Goal: Task Accomplishment & Management: Complete application form

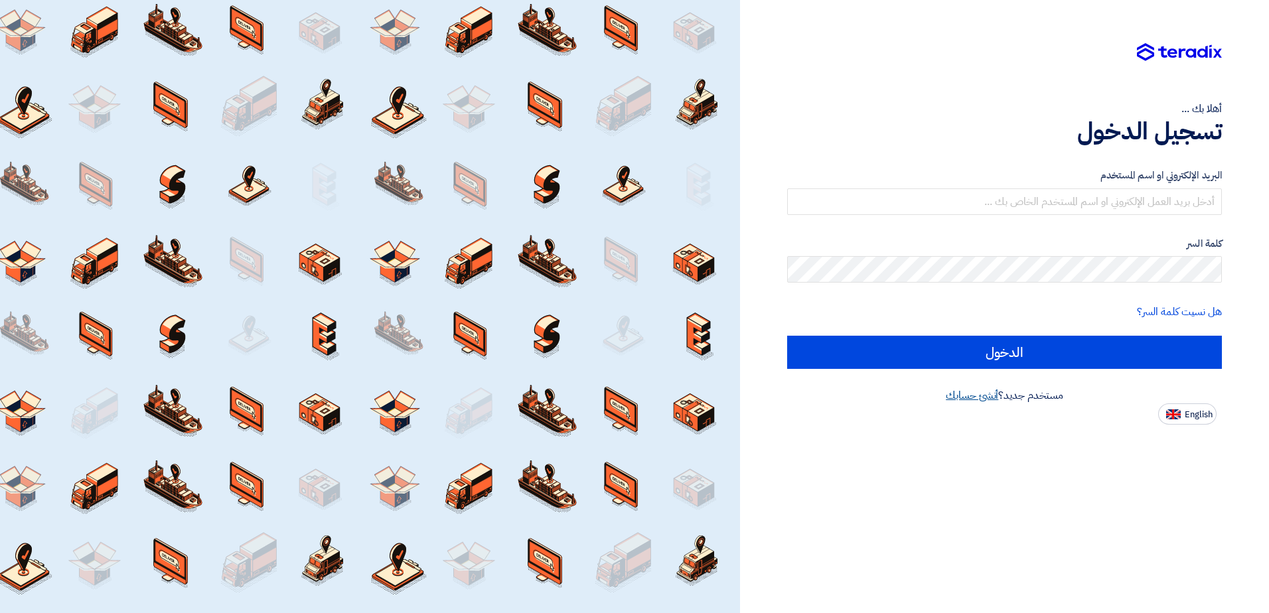
click at [972, 394] on link "أنشئ حسابك" at bounding box center [972, 396] width 52 height 16
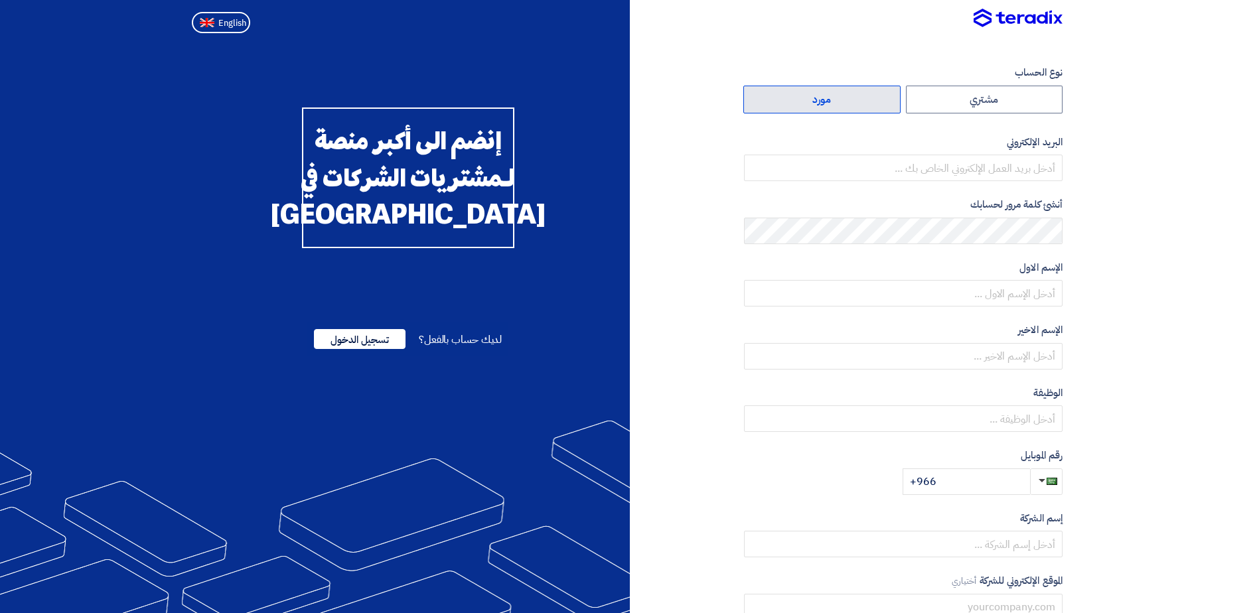
click at [837, 104] on label "مورد" at bounding box center [821, 100] width 157 height 28
click at [837, 104] on input "مورد" at bounding box center [822, 99] width 156 height 27
radio input "true"
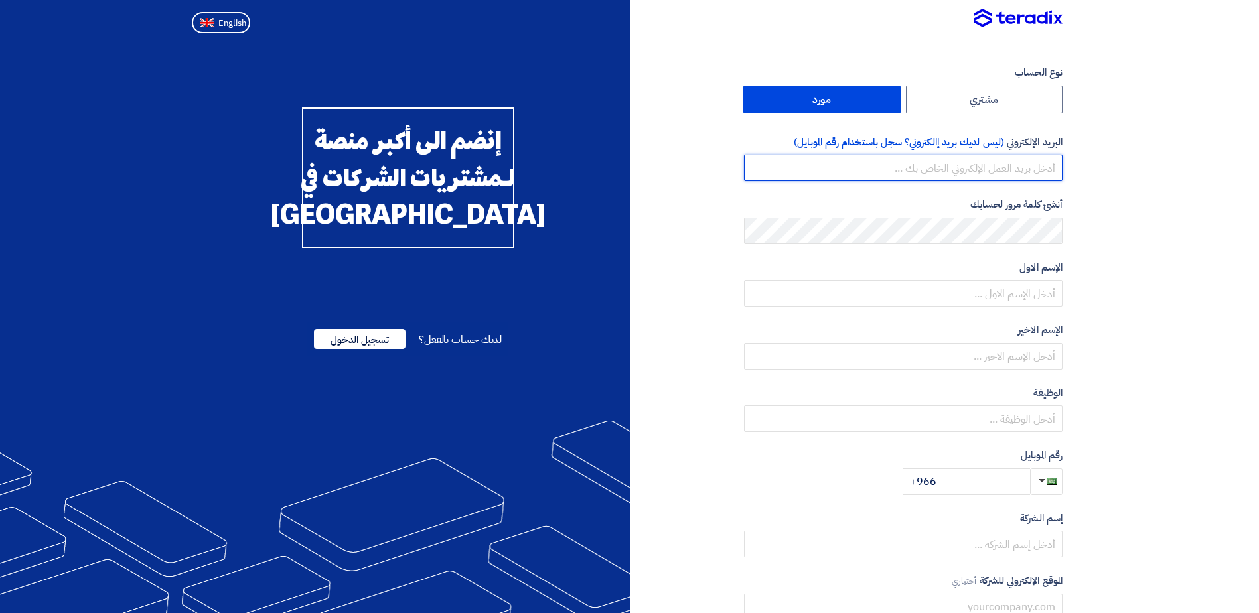
click at [948, 175] on input "email" at bounding box center [903, 168] width 319 height 27
type input "[PERSON_NAME][EMAIL_ADDRESS][PERSON_NAME][PERSON_NAME][DOMAIN_NAME]"
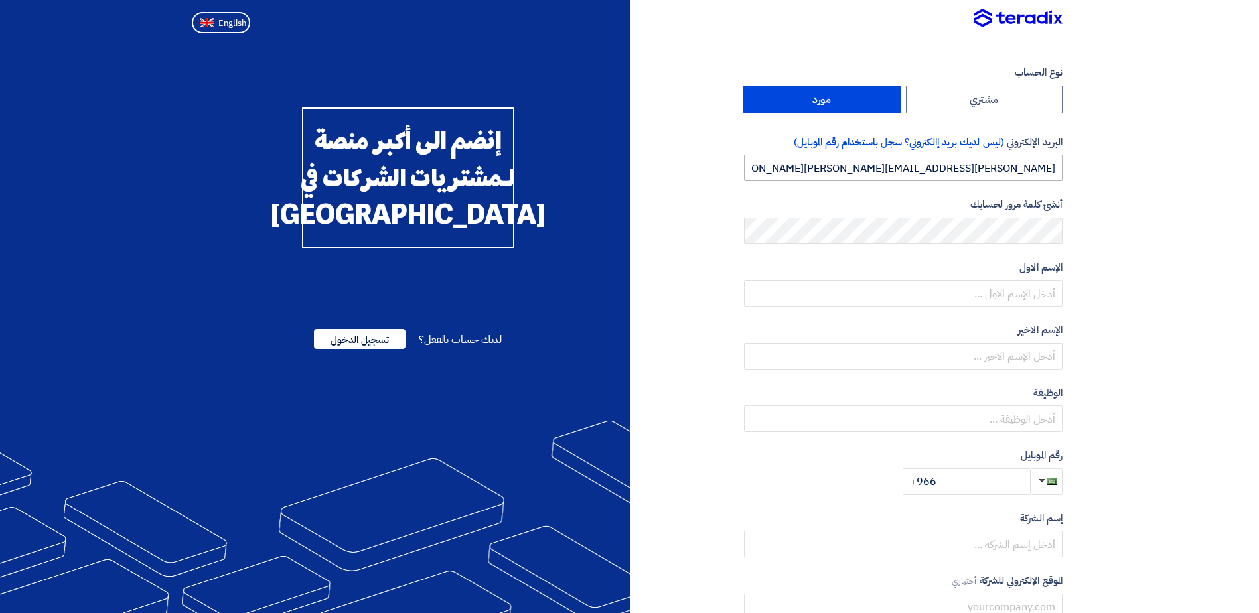
type input "MohamedS"
click at [944, 299] on input "text" at bounding box center [903, 293] width 319 height 27
type input "[PERSON_NAME]"
drag, startPoint x: 1051, startPoint y: 356, endPoint x: 934, endPoint y: 363, distance: 117.7
click at [940, 356] on input "MohamedS" at bounding box center [903, 356] width 319 height 27
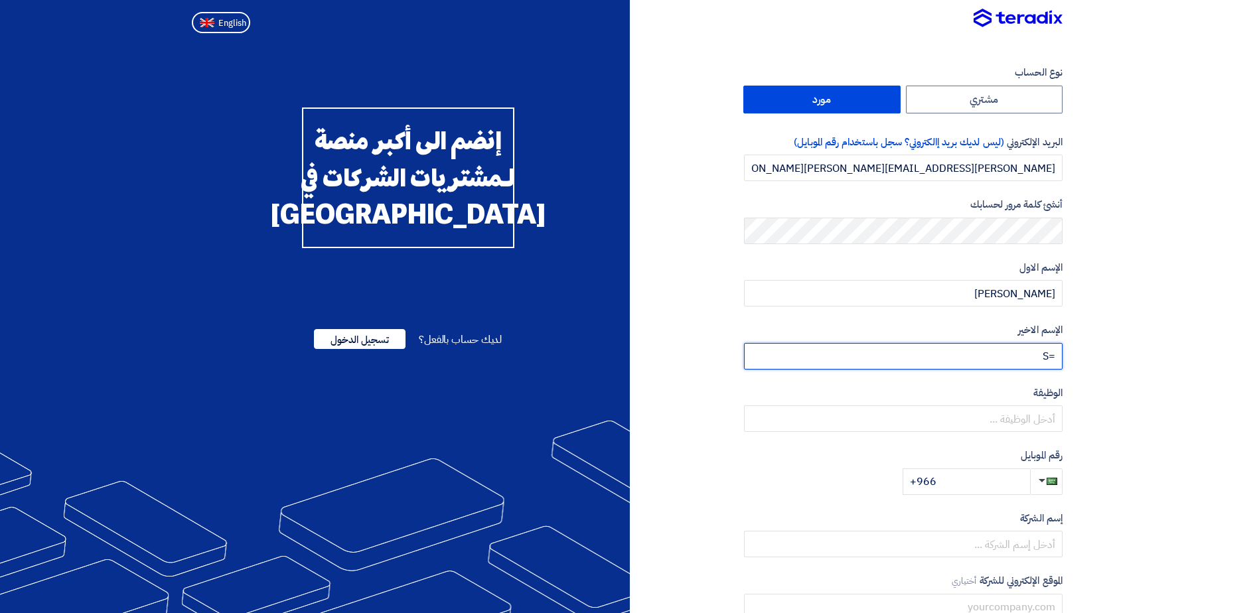
type input "S"
type input "Shaheen"
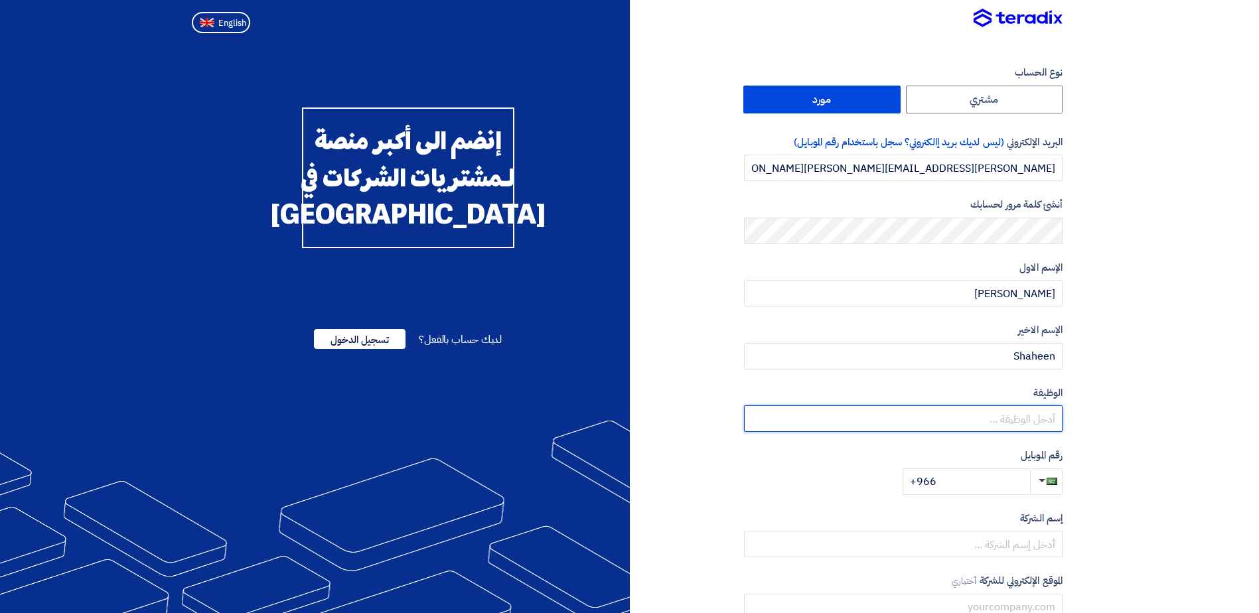
click at [942, 425] on input "text" at bounding box center [903, 418] width 319 height 27
type input "Key Account Manager"
click at [964, 484] on input "+966" at bounding box center [966, 482] width 127 height 27
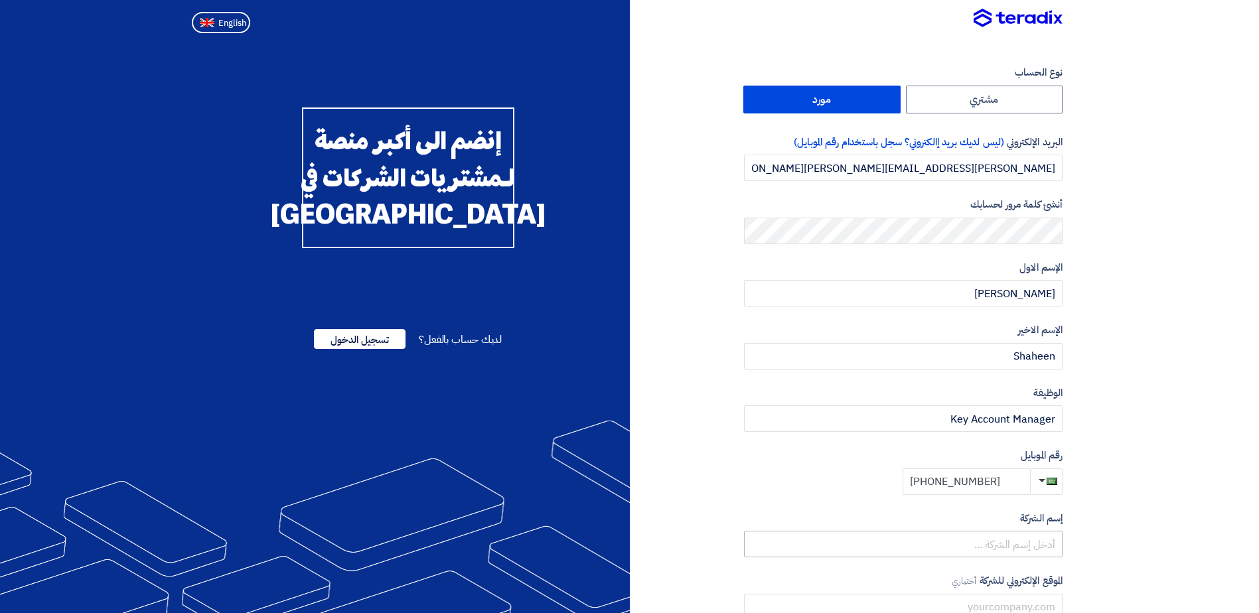
type input "[PHONE_NUMBER]"
click at [1037, 539] on input "text" at bounding box center [903, 544] width 319 height 27
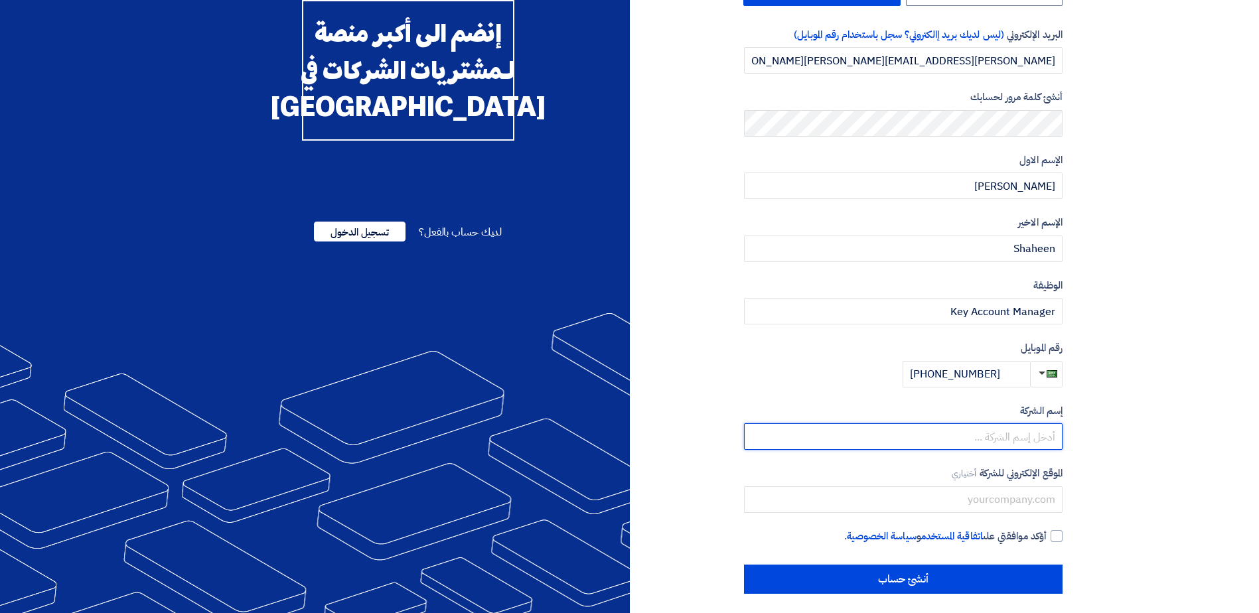
scroll to position [115, 0]
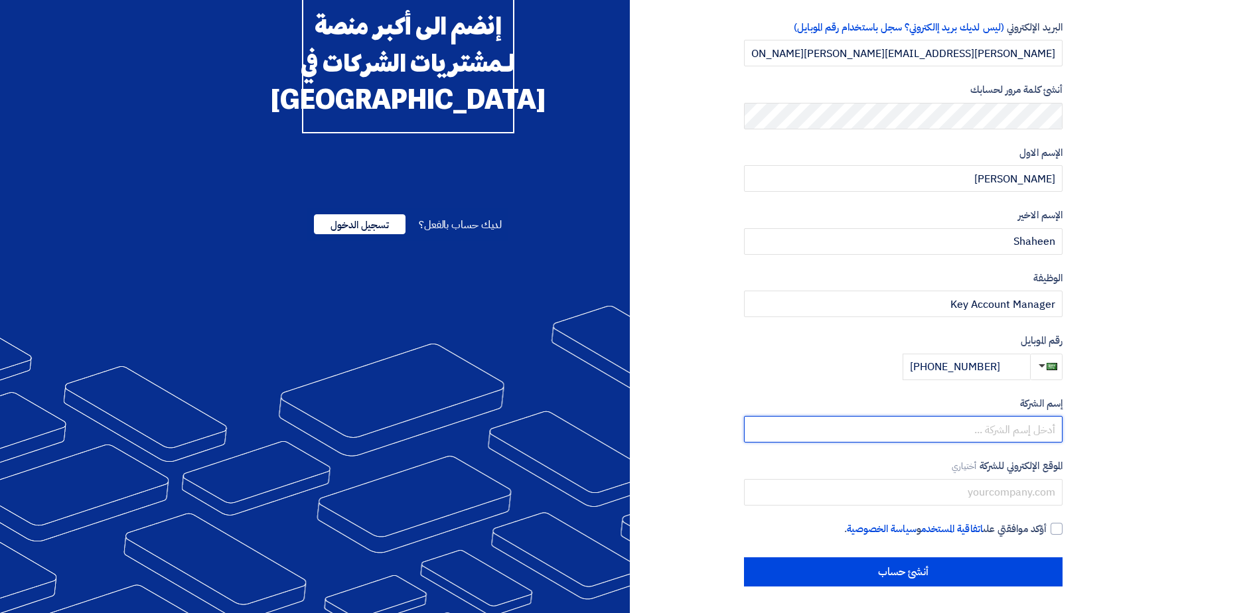
type input "a"
type input "[PERSON_NAME] Olayan Elevator [DOMAIN_NAME]"
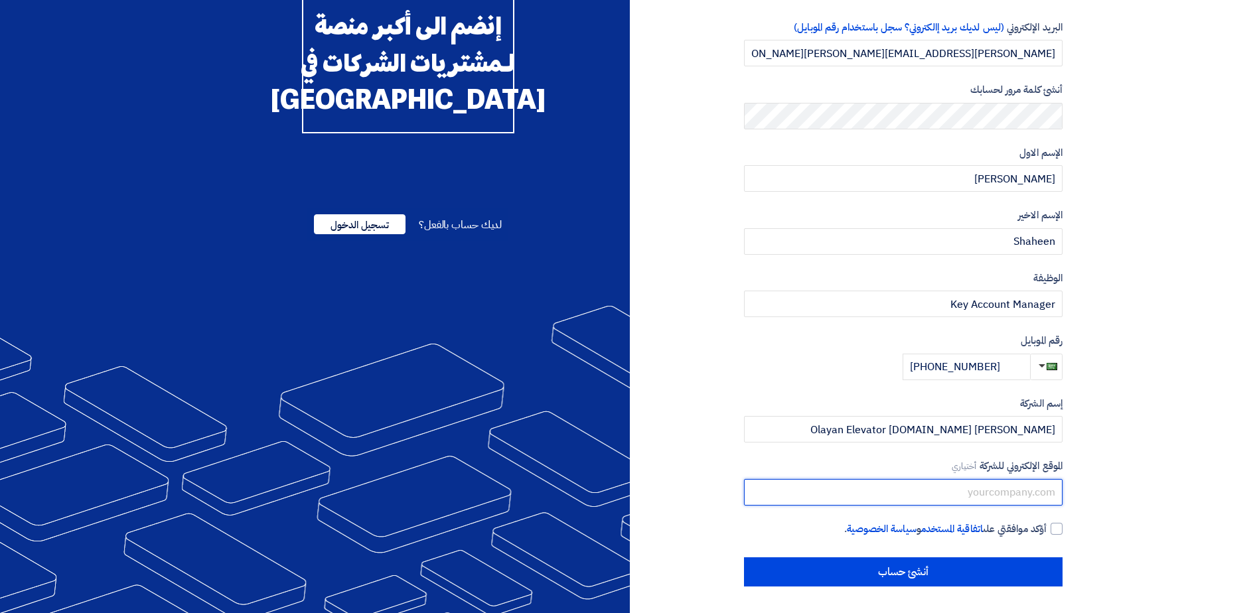
click at [980, 492] on input "text" at bounding box center [903, 492] width 319 height 27
type input "[DOMAIN_NAME][PERSON_NAME]"
click at [1058, 528] on div at bounding box center [1057, 529] width 12 height 12
click at [1047, 528] on input "أؤكد موافقتي على اتفاقية المستخدم و سياسة الخصوصية ." at bounding box center [887, 535] width 319 height 27
checkbox input "true"
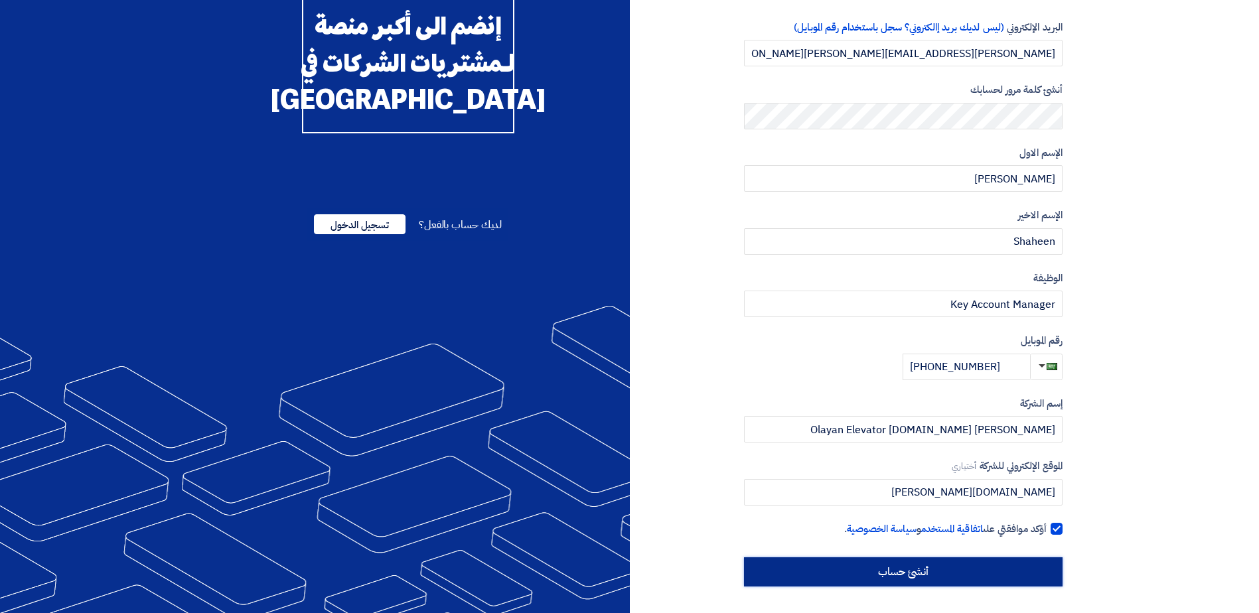
click at [989, 575] on input "أنشئ حساب" at bounding box center [903, 571] width 319 height 29
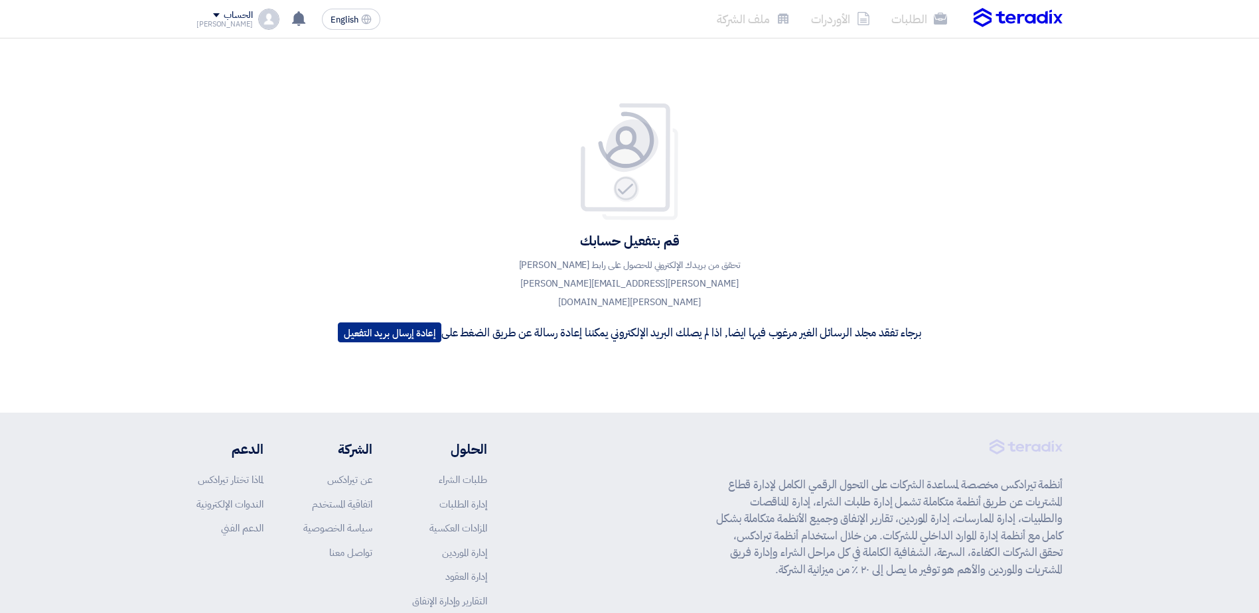
click at [372, 324] on button "إعادة إرسال بريد التفعيل" at bounding box center [390, 333] width 104 height 20
click at [300, 177] on div "قم بتفعيل حسابك تحقق من بريدك الإلكتروني للحصول على رابط [PERSON_NAME] [PERSON_…" at bounding box center [629, 225] width 1259 height 374
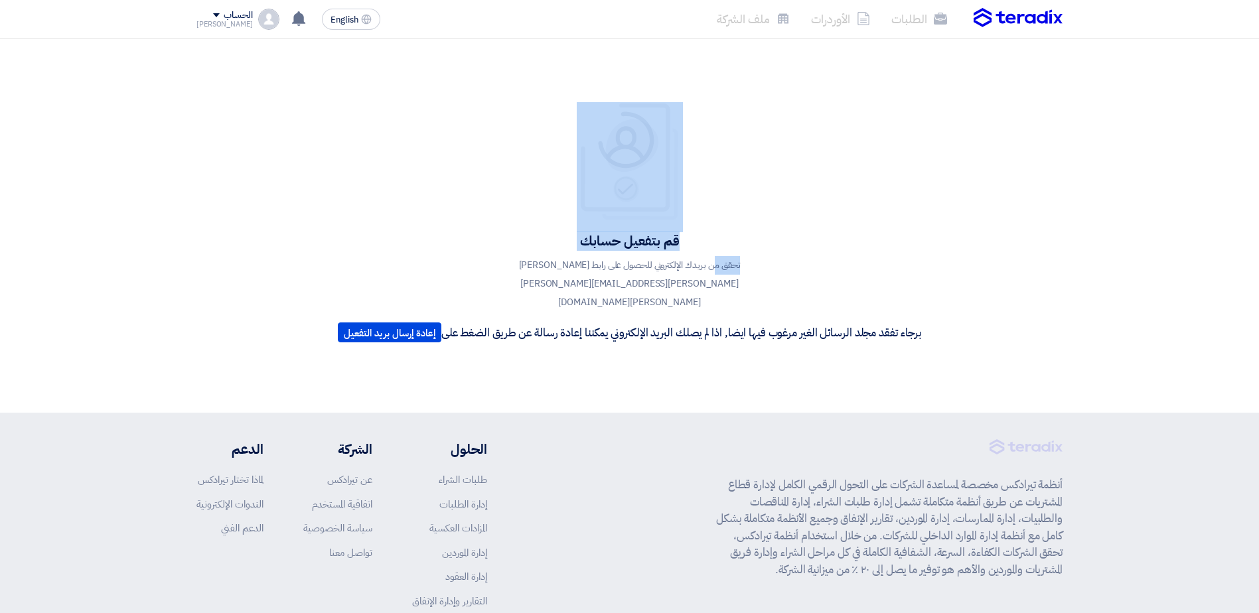
drag, startPoint x: 262, startPoint y: 38, endPoint x: 696, endPoint y: 259, distance: 486.8
click at [696, 259] on div "قم بتفعيل حسابك تحقق من بريدك الإلكتروني للحصول على رابط [PERSON_NAME] [PERSON_…" at bounding box center [629, 225] width 1259 height 374
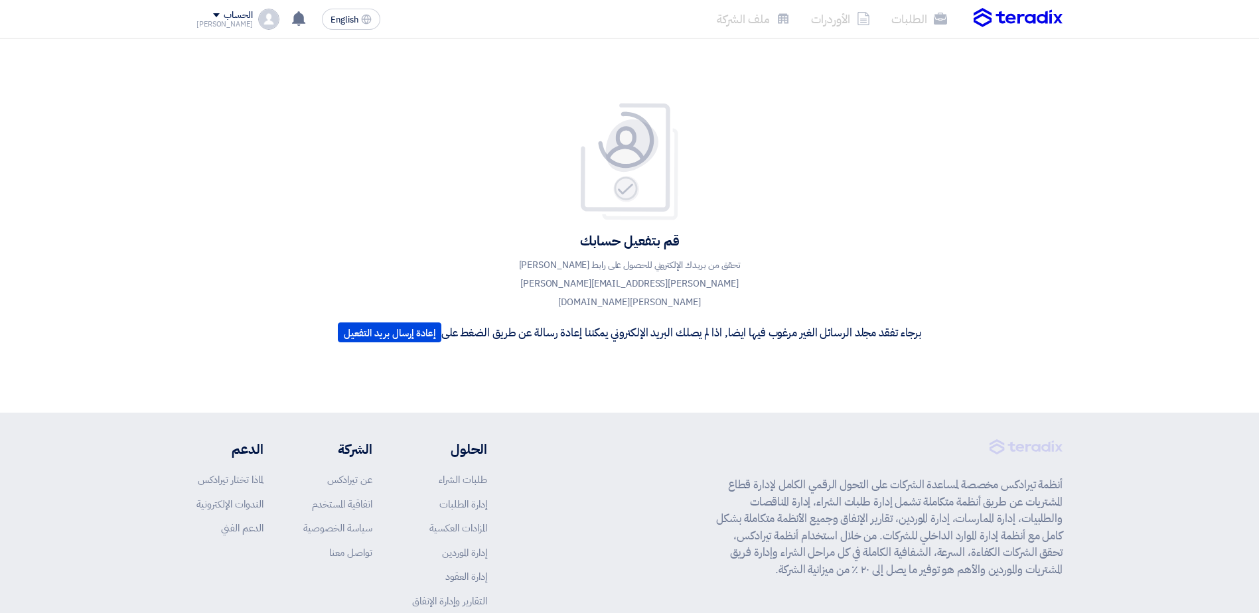
drag, startPoint x: 317, startPoint y: 259, endPoint x: 307, endPoint y: 259, distance: 9.3
click at [316, 259] on div "قم بتفعيل حسابك تحقق من بريدك الإلكتروني للحصول على رابط [PERSON_NAME] [PERSON_…" at bounding box center [629, 225] width 635 height 299
click at [234, 21] on div "[PERSON_NAME]" at bounding box center [224, 24] width 56 height 7
click at [563, 82] on div "قم بتفعيل حسابك تحقق من بريدك الإلكتروني للحصول على رابط [PERSON_NAME] [PERSON_…" at bounding box center [629, 225] width 1259 height 374
click at [375, 149] on div "قم بتفعيل حسابك تحقق من بريدك الإلكتروني للحصول على رابط [PERSON_NAME] [PERSON_…" at bounding box center [629, 225] width 603 height 246
